Goal: Download file/media

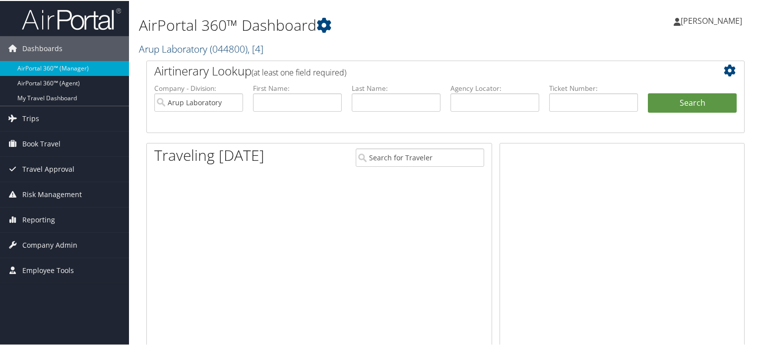
click at [210, 45] on link "Arup Laboratory ( 044800 ) , [ 4 ]" at bounding box center [201, 47] width 124 height 13
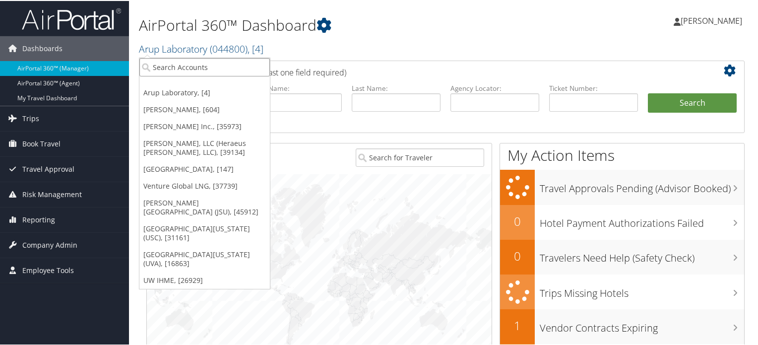
click at [169, 64] on input "search" at bounding box center [204, 66] width 130 height 18
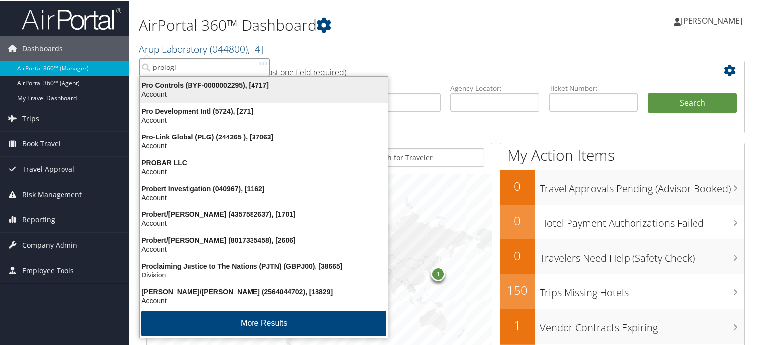
type input "prologis"
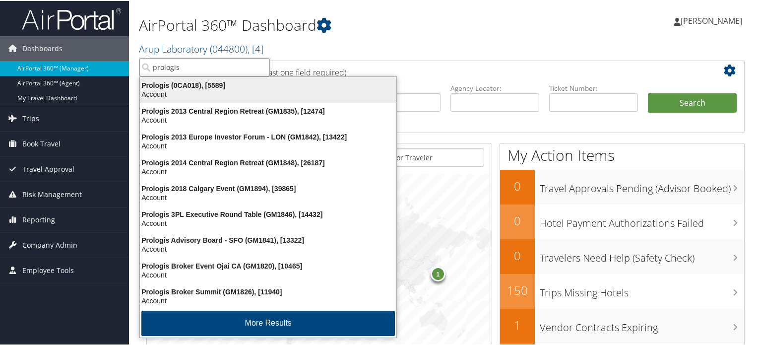
click at [174, 99] on div "Prologis (0CA018), [5589] Account" at bounding box center [267, 88] width 253 height 23
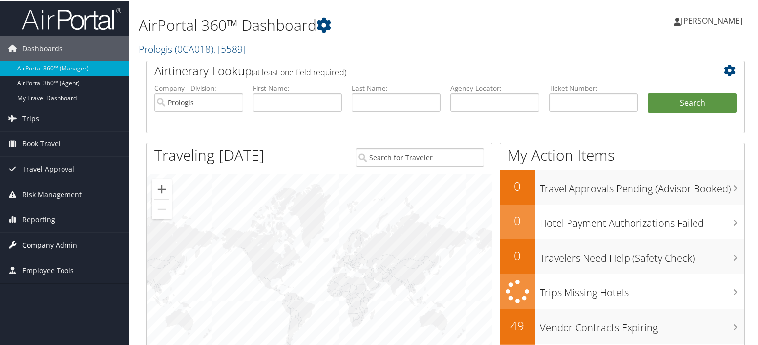
click at [61, 244] on span "Company Admin" at bounding box center [49, 244] width 55 height 25
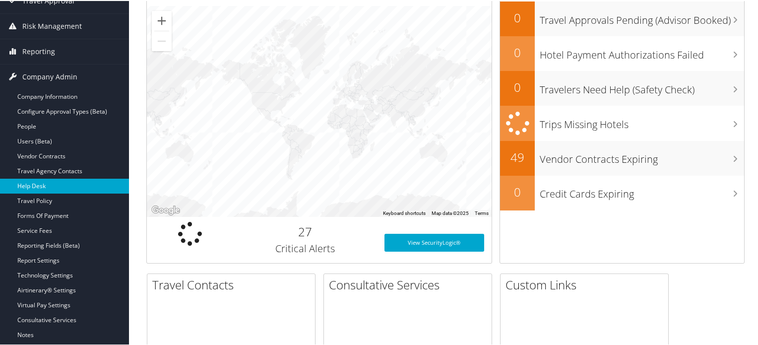
scroll to position [172, 0]
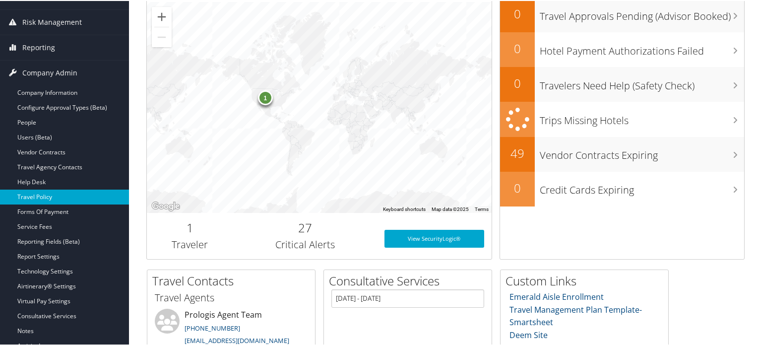
click at [46, 196] on link "Travel Policy" at bounding box center [64, 195] width 129 height 15
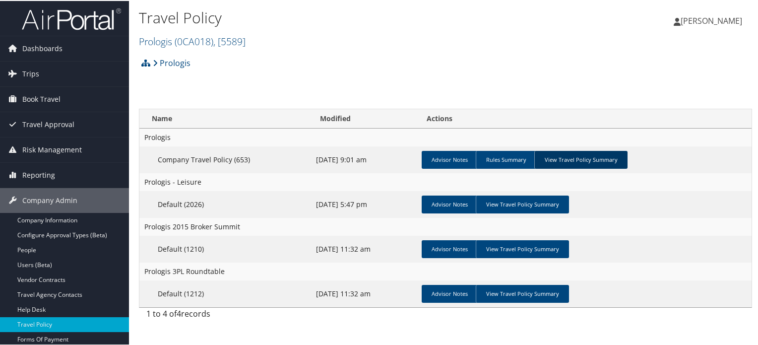
click at [559, 159] on link "View Travel Policy Summary" at bounding box center [580, 159] width 93 height 18
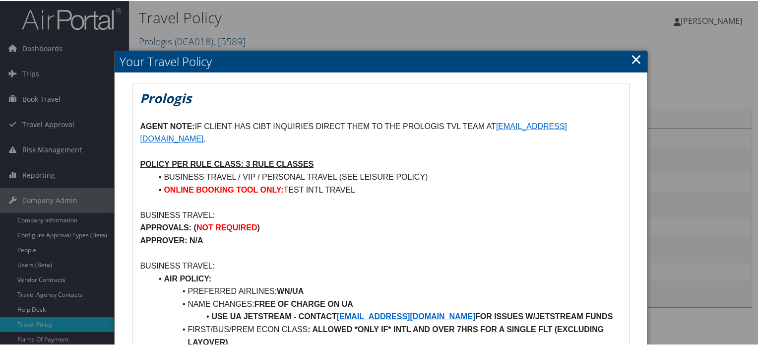
click at [631, 59] on link "×" at bounding box center [635, 58] width 11 height 20
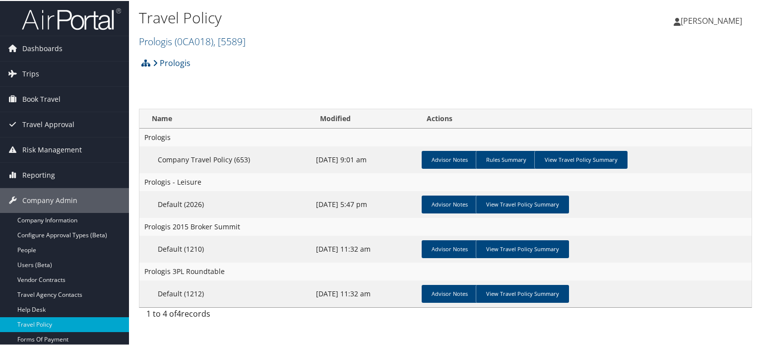
click at [88, 19] on img at bounding box center [71, 17] width 99 height 23
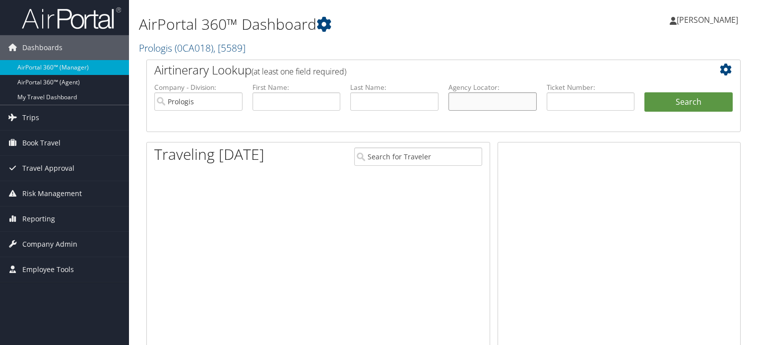
drag, startPoint x: 0, startPoint y: 0, endPoint x: 504, endPoint y: 100, distance: 513.6
click at [504, 100] on input "text" at bounding box center [492, 101] width 88 height 18
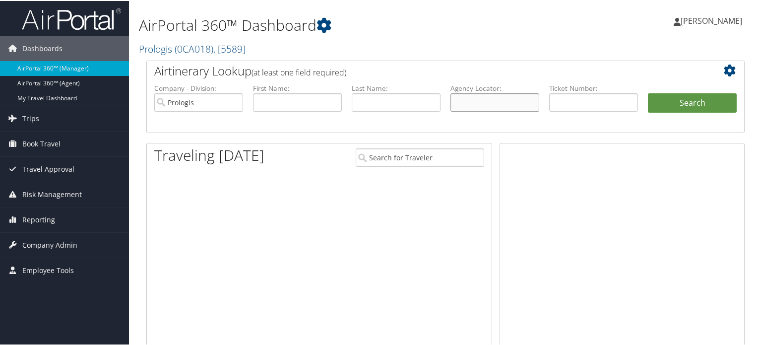
paste input "D98PGT"
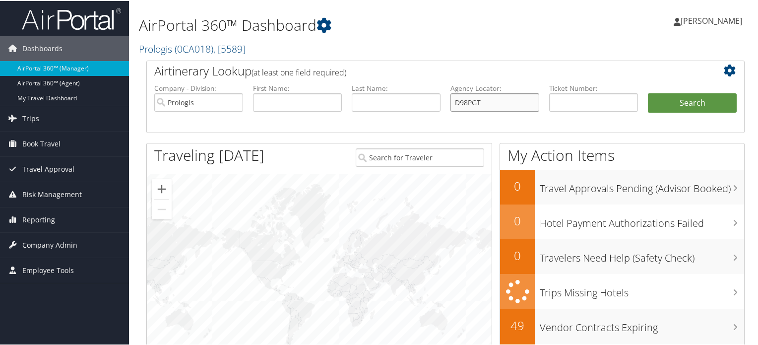
type input "D98PGT"
click at [236, 102] on input "Prologis" at bounding box center [198, 101] width 89 height 18
click at [680, 103] on button "Search" at bounding box center [692, 102] width 89 height 20
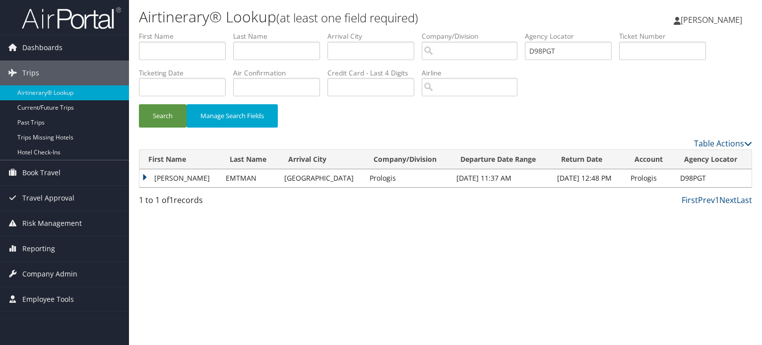
click at [140, 176] on td "KATHRYN HAWKINS" at bounding box center [179, 178] width 81 height 18
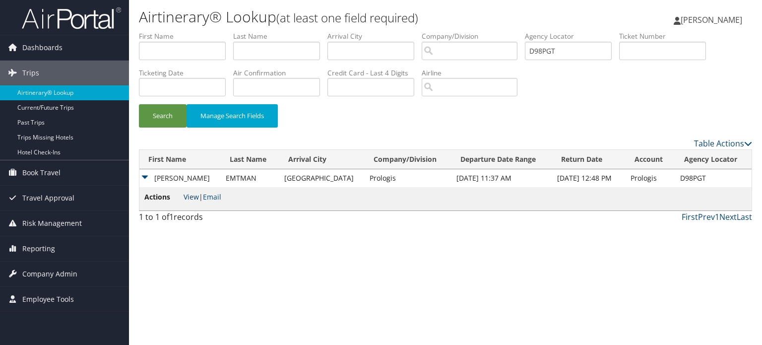
click at [191, 197] on link "View" at bounding box center [190, 196] width 15 height 9
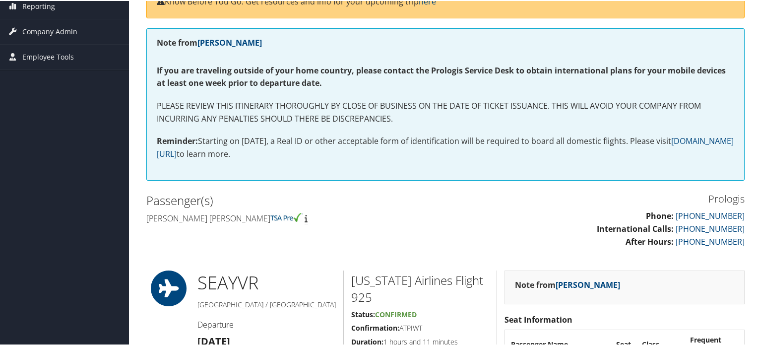
scroll to position [76, 0]
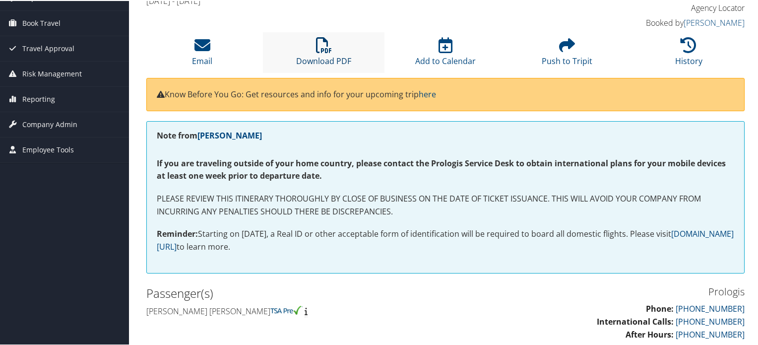
click at [334, 63] on link "Download PDF" at bounding box center [323, 54] width 55 height 24
